Goal: Information Seeking & Learning: Learn about a topic

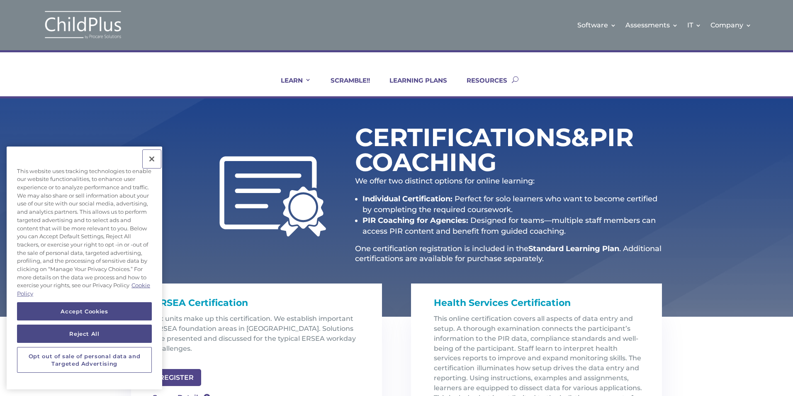
click at [151, 158] on button "Close" at bounding box center [152, 159] width 18 height 18
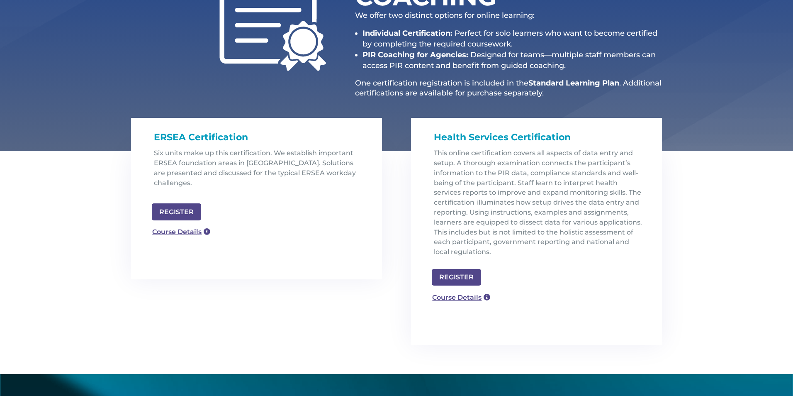
scroll to position [166, 0]
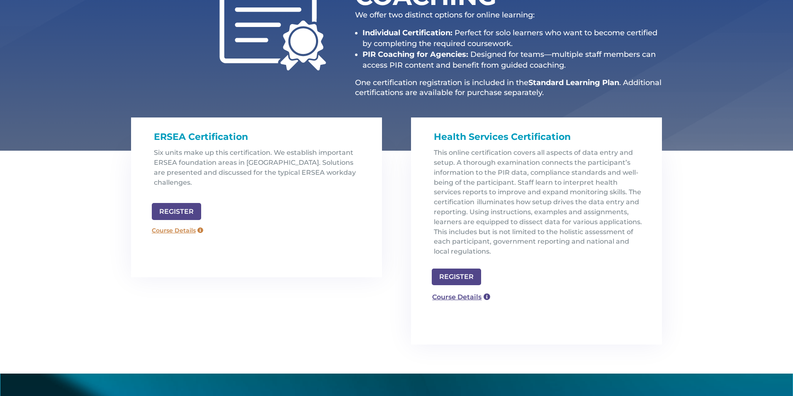
click at [169, 224] on link "Course Details" at bounding box center [178, 230] width 60 height 13
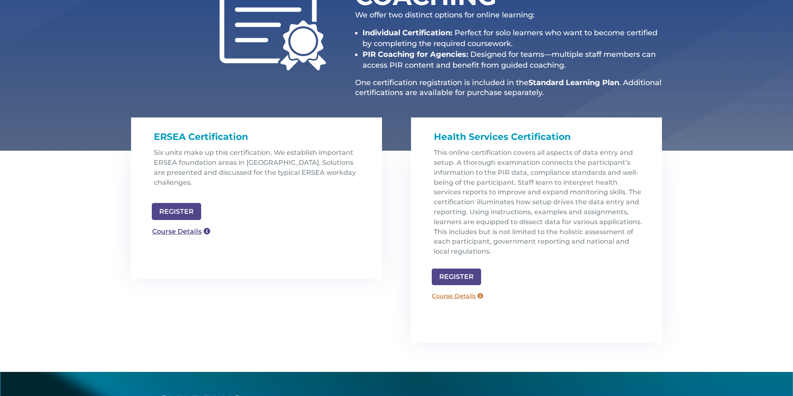
click at [455, 296] on link "Course Details" at bounding box center [458, 295] width 60 height 13
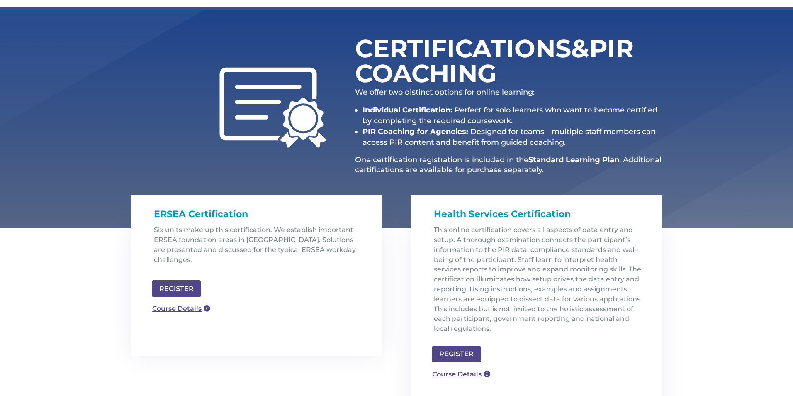
scroll to position [0, 0]
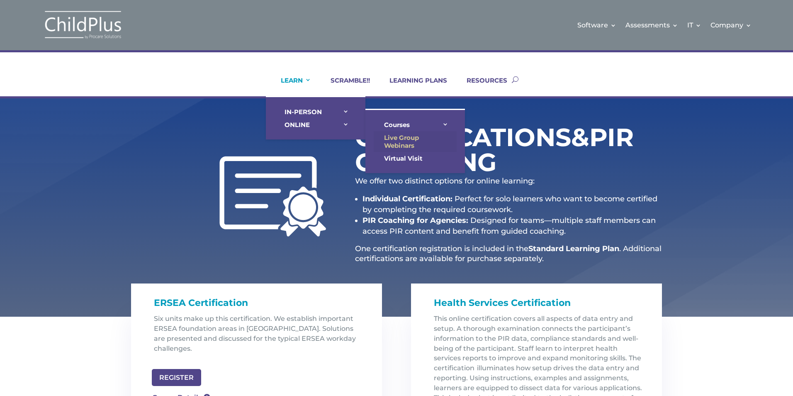
click at [410, 139] on link "Live Group Webinars" at bounding box center [415, 141] width 83 height 21
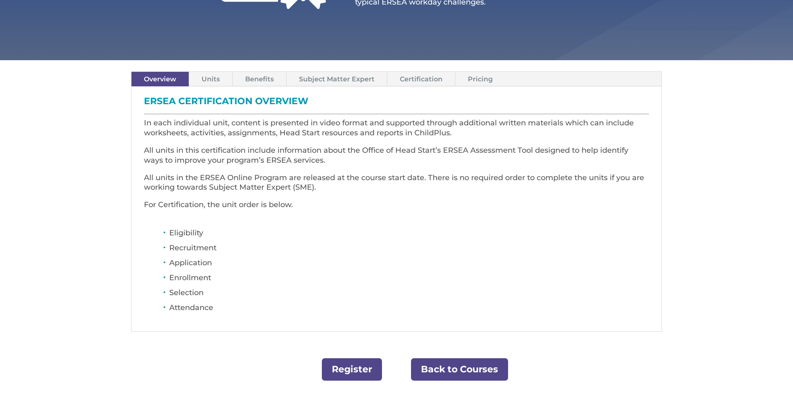
scroll to position [200, 0]
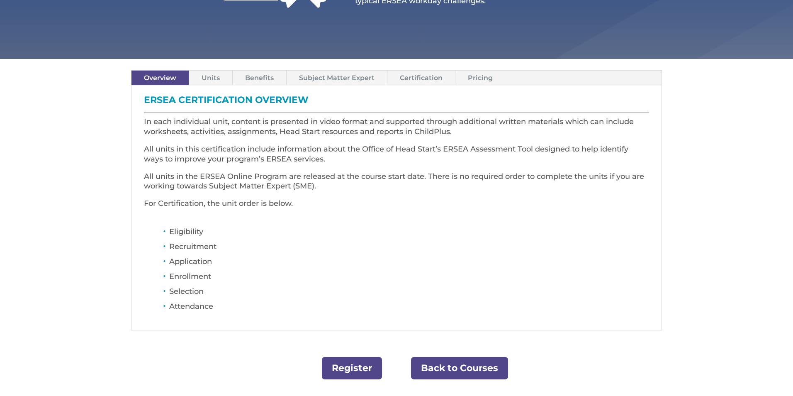
click at [212, 78] on link "Units" at bounding box center [210, 78] width 43 height 15
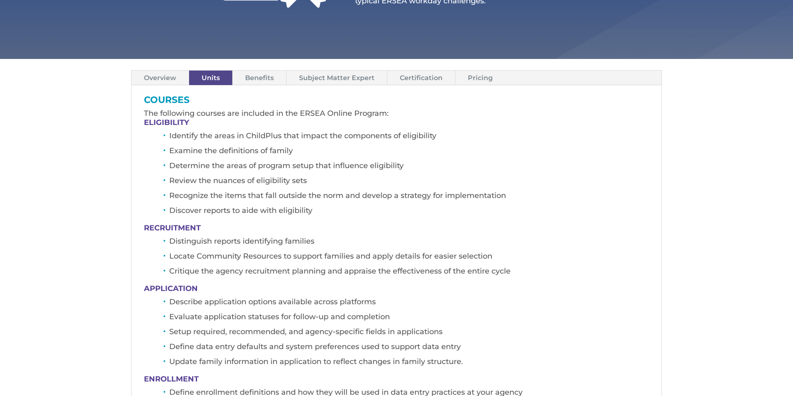
click at [264, 78] on link "Benefits" at bounding box center [260, 78] width 54 height 15
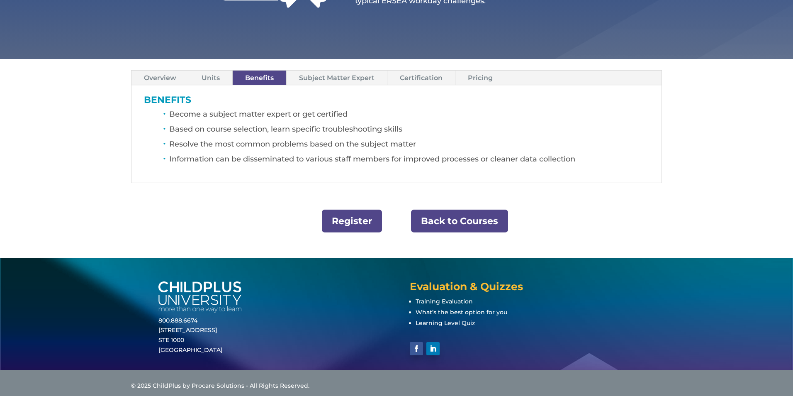
click at [356, 76] on link "Subject Matter Expert" at bounding box center [337, 78] width 100 height 15
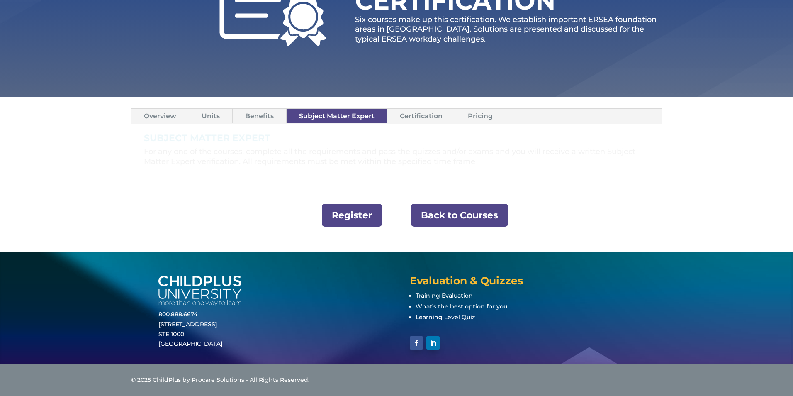
scroll to position [161, 0]
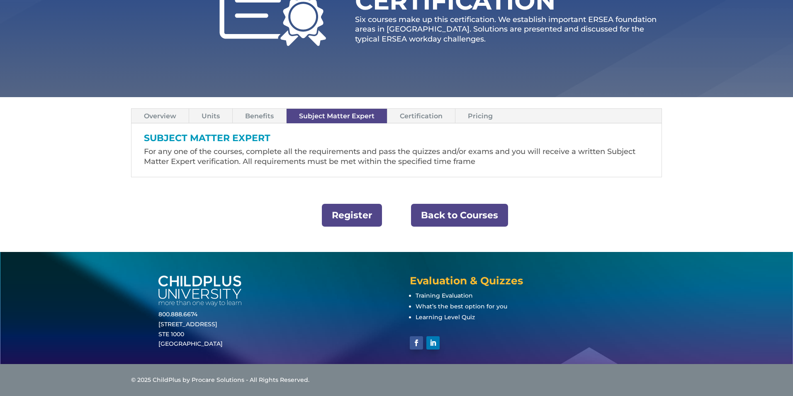
click at [422, 112] on link "Certification" at bounding box center [421, 116] width 68 height 15
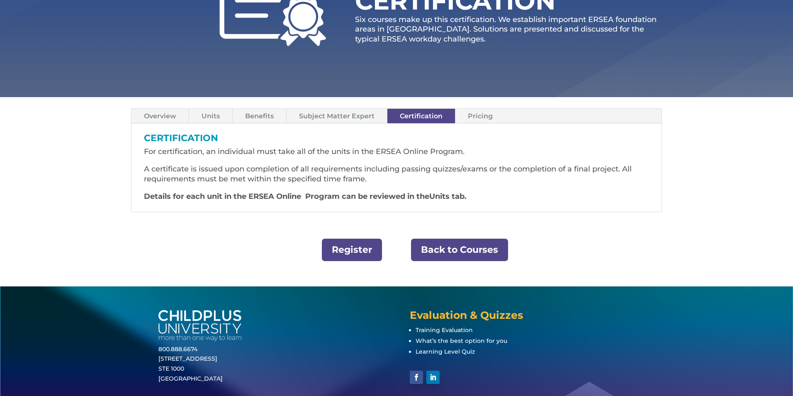
click at [480, 119] on link "Pricing" at bounding box center [480, 116] width 50 height 15
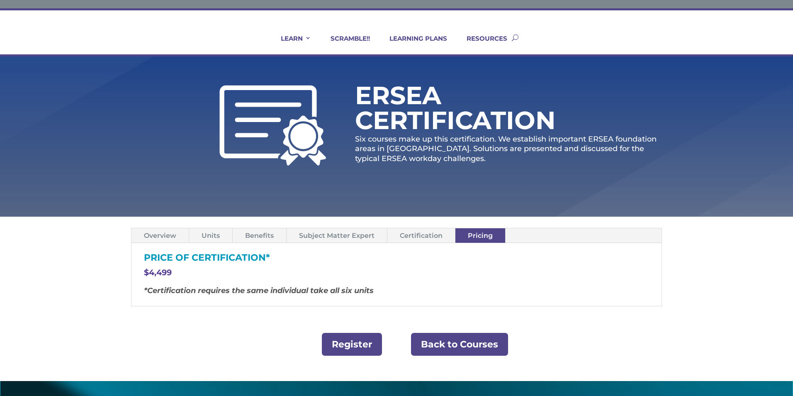
scroll to position [0, 0]
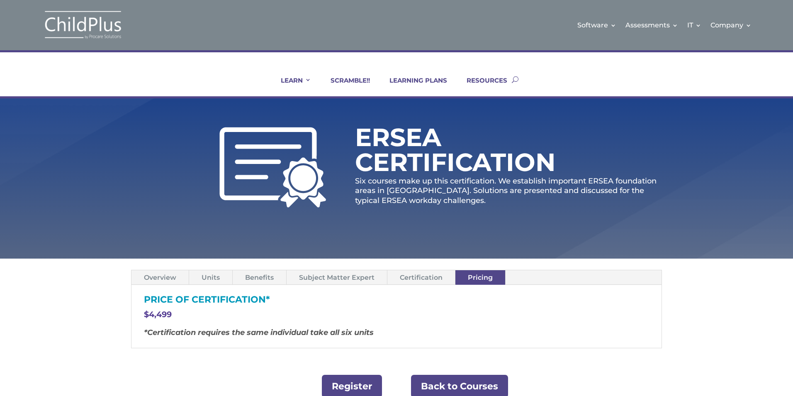
click at [159, 277] on link "Overview" at bounding box center [160, 277] width 57 height 15
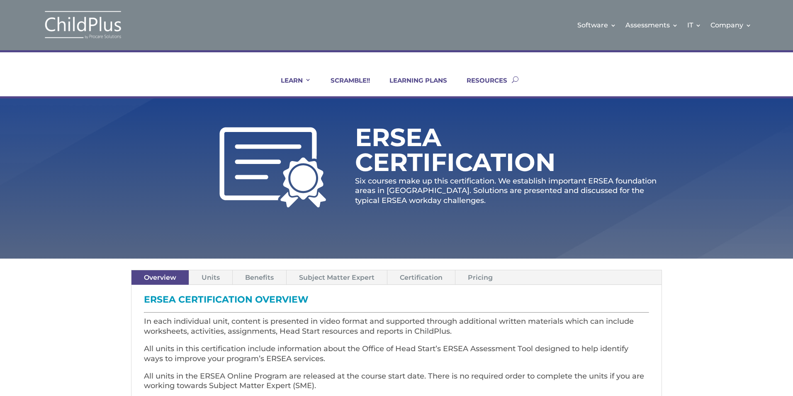
click at [476, 275] on link "Pricing" at bounding box center [480, 277] width 50 height 15
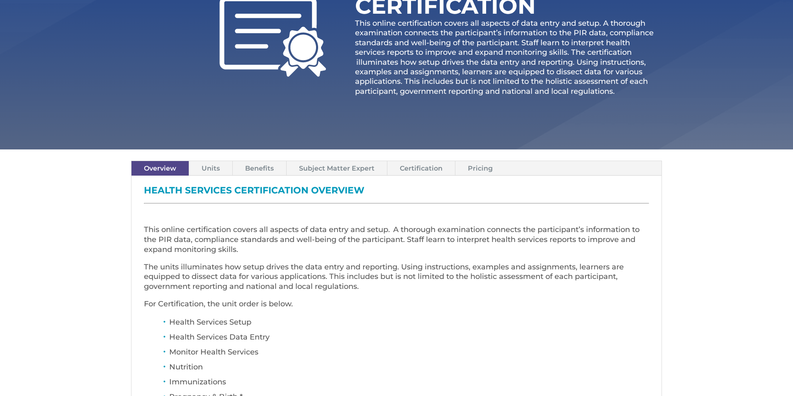
scroll to position [166, 0]
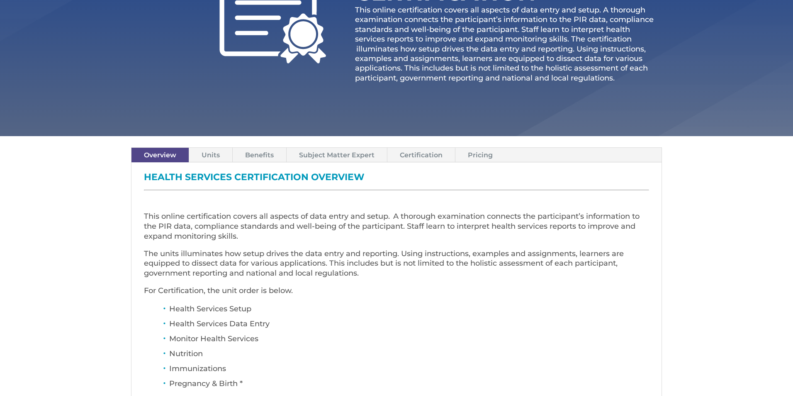
click at [484, 154] on link "Pricing" at bounding box center [480, 155] width 50 height 15
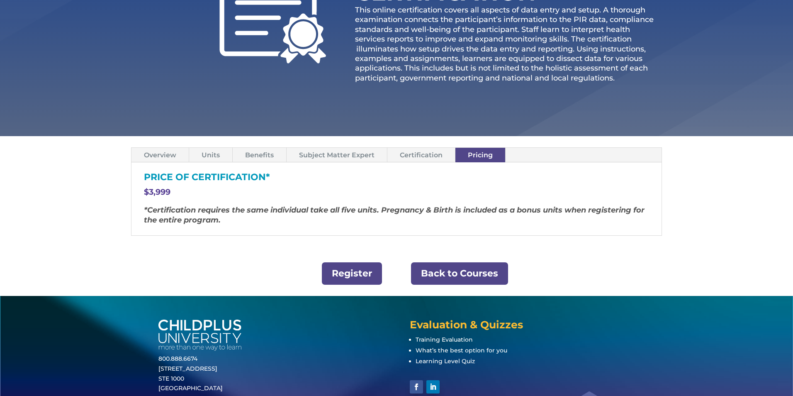
click at [149, 156] on link "Overview" at bounding box center [160, 155] width 57 height 15
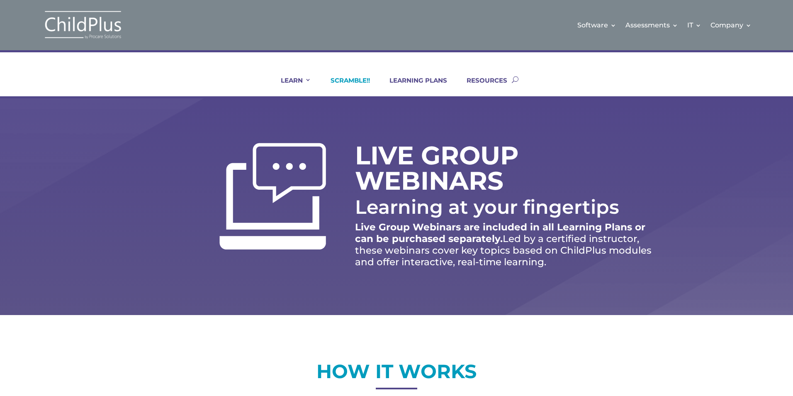
click at [356, 84] on link "SCRAMBLE!!" at bounding box center [345, 86] width 50 height 20
